Goal: Task Accomplishment & Management: Manage account settings

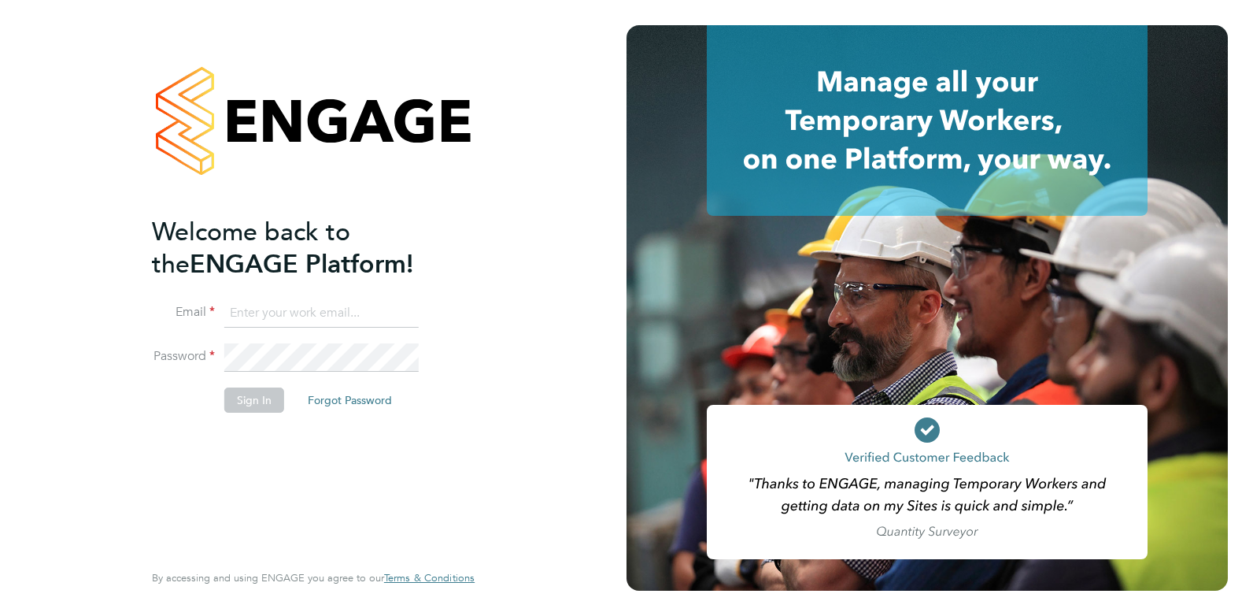
click at [282, 310] on input at bounding box center [321, 313] width 194 height 28
type input "charlienunn@jjfox.com"
click at [254, 405] on button "Sign In" at bounding box center [254, 399] width 60 height 25
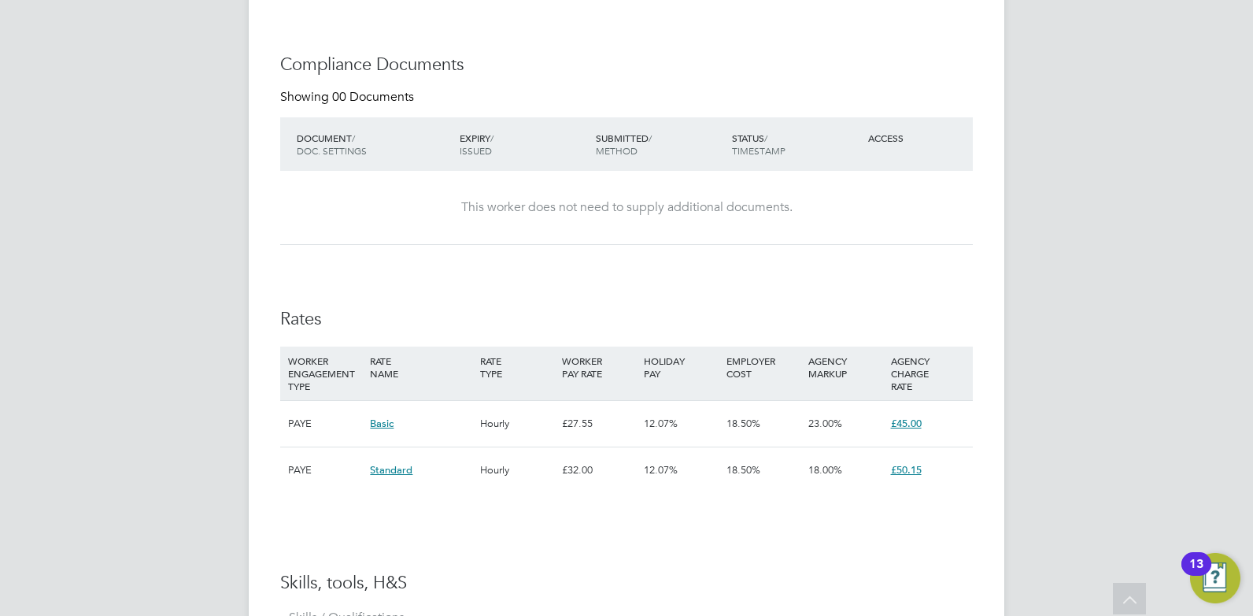
scroll to position [236, 0]
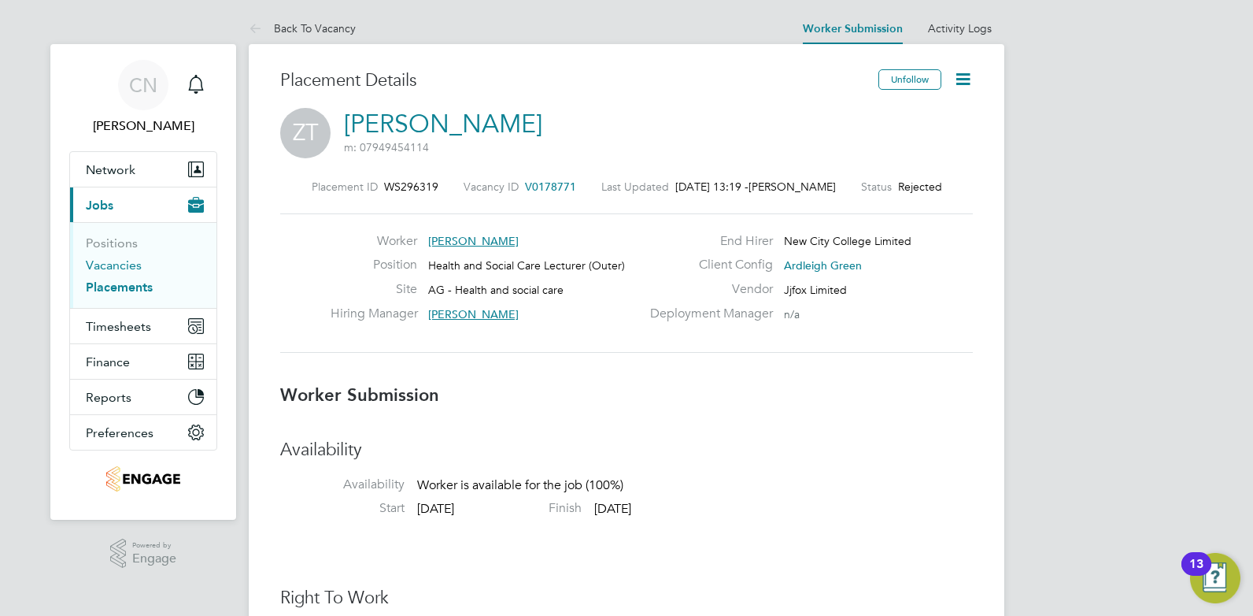
click at [89, 265] on link "Vacancies" at bounding box center [114, 264] width 56 height 15
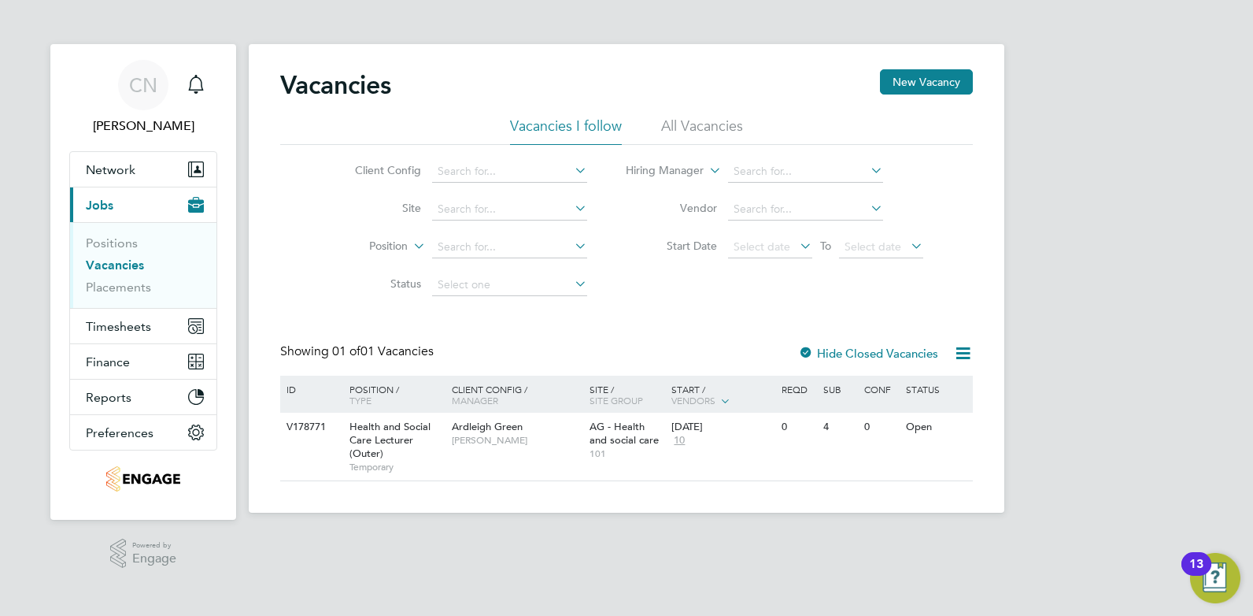
click at [673, 128] on li "All Vacancies" at bounding box center [702, 131] width 82 height 28
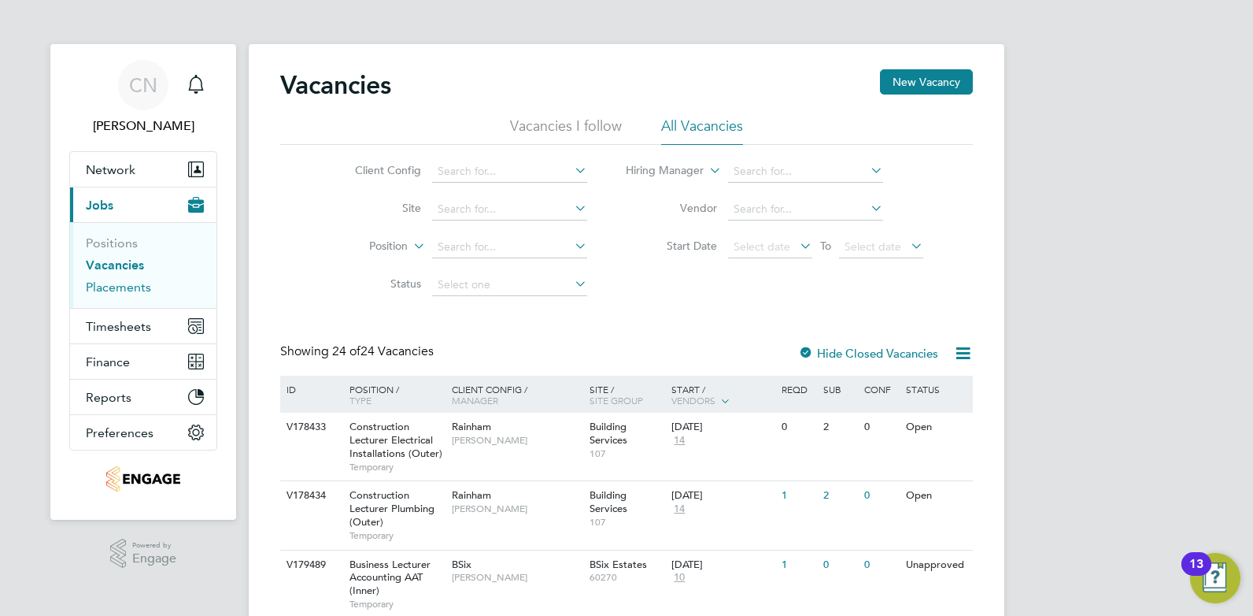
click at [103, 288] on link "Placements" at bounding box center [118, 286] width 65 height 15
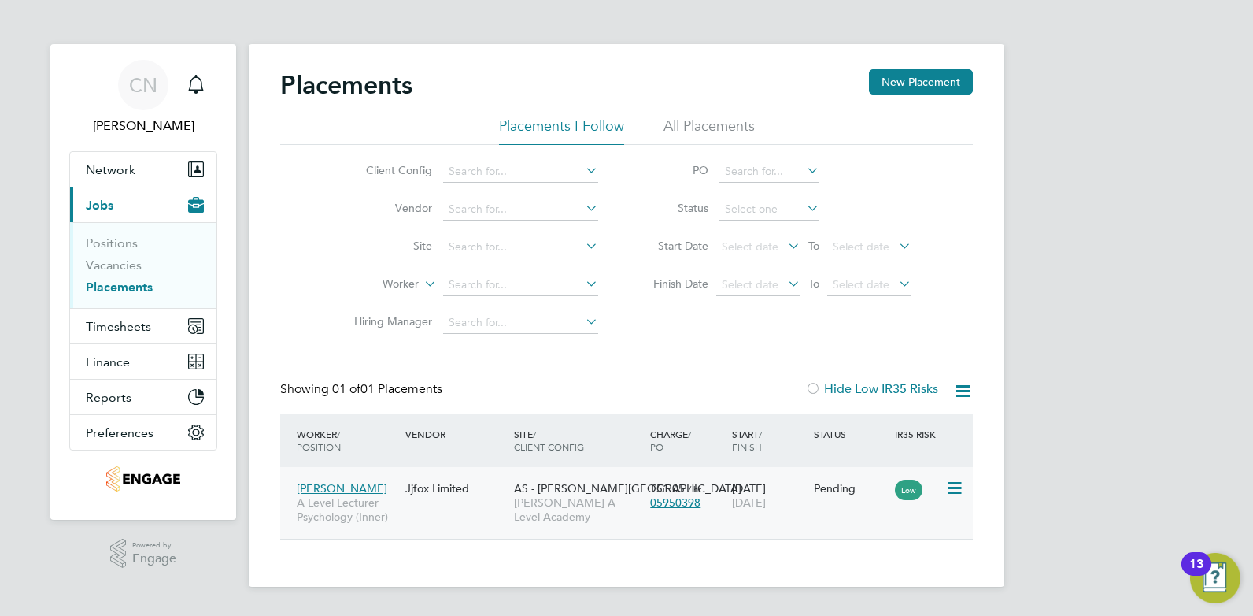
click at [419, 496] on div "Jjfox Limited" at bounding box center [455, 488] width 109 height 30
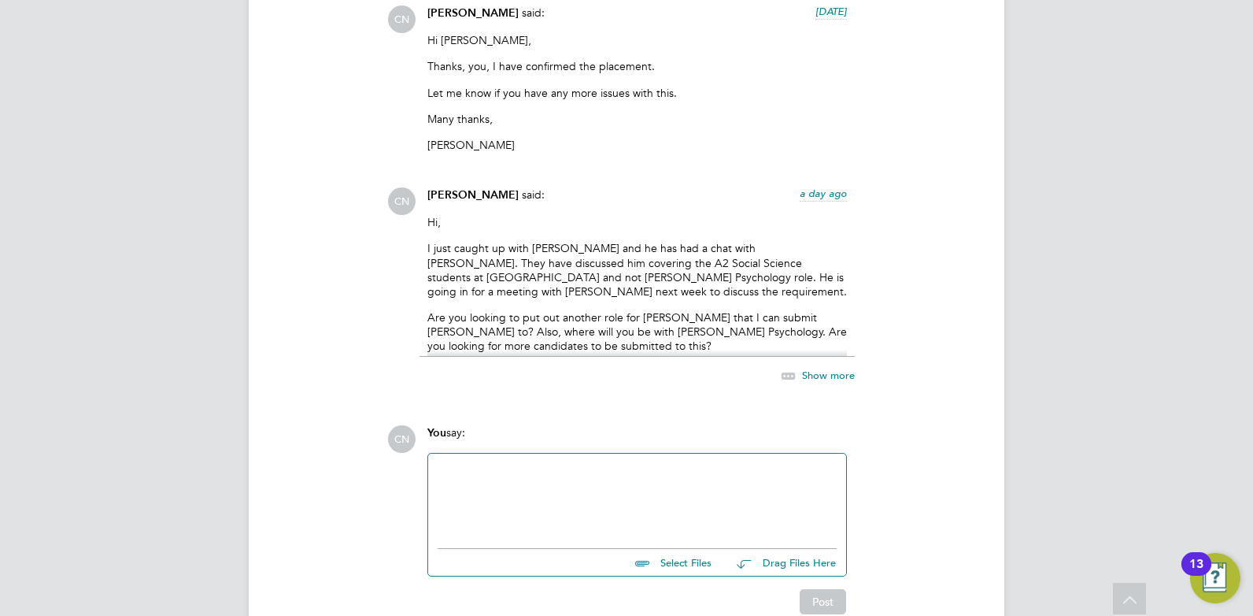
scroll to position [2319, 0]
